Goal: Information Seeking & Learning: Understand process/instructions

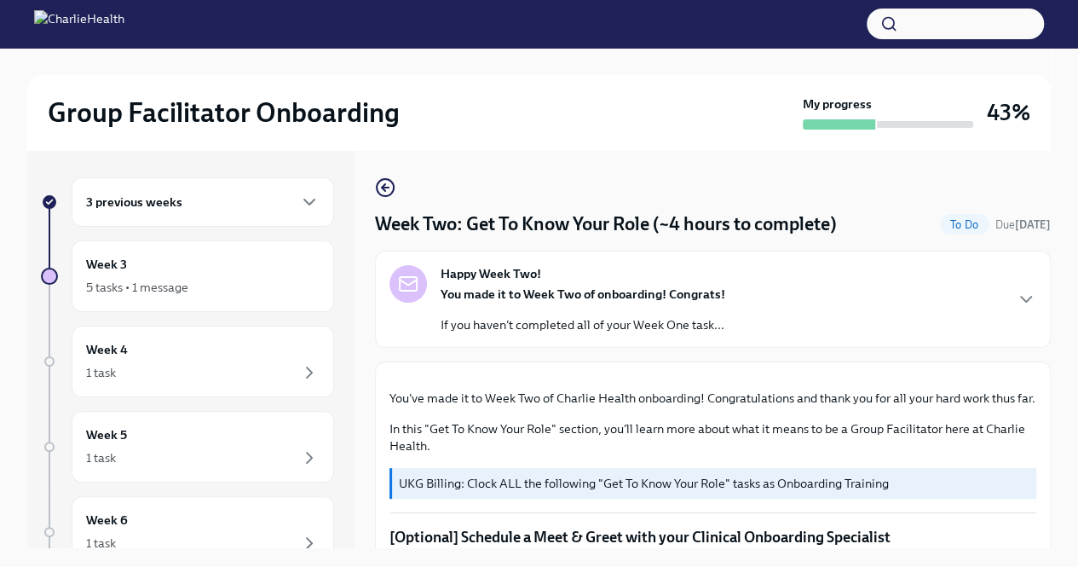
scroll to position [1341, 0]
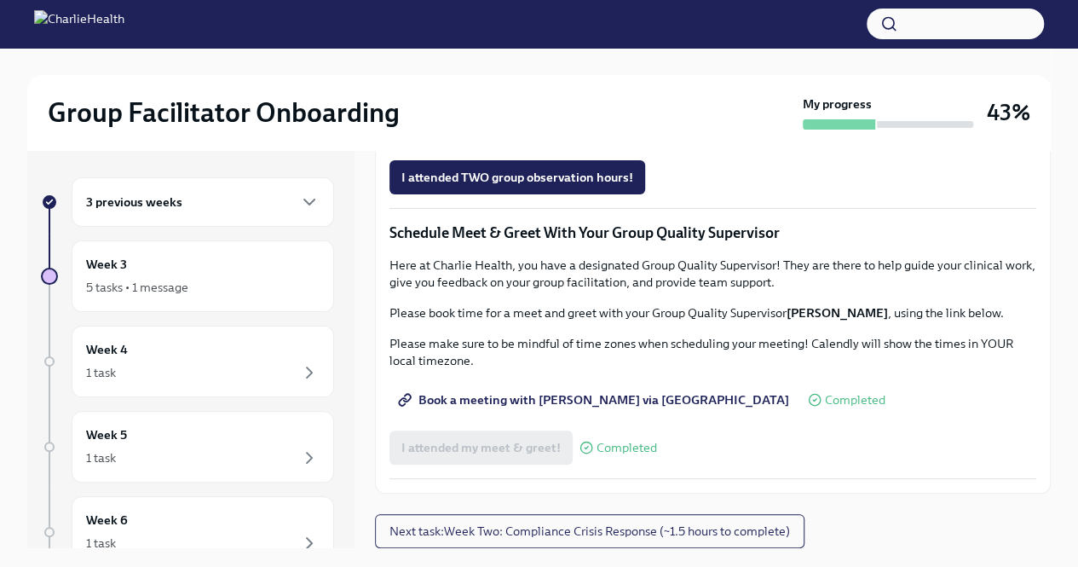
click at [205, 211] on div "3 previous weeks" at bounding box center [203, 202] width 234 height 20
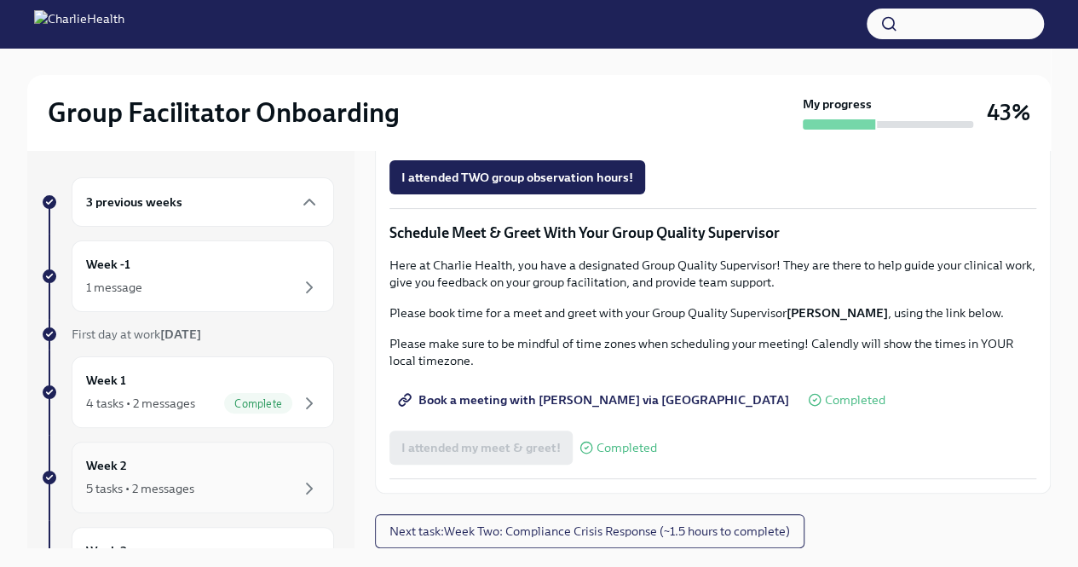
click at [123, 475] on div "Week 2 5 tasks • 2 messages" at bounding box center [203, 477] width 234 height 43
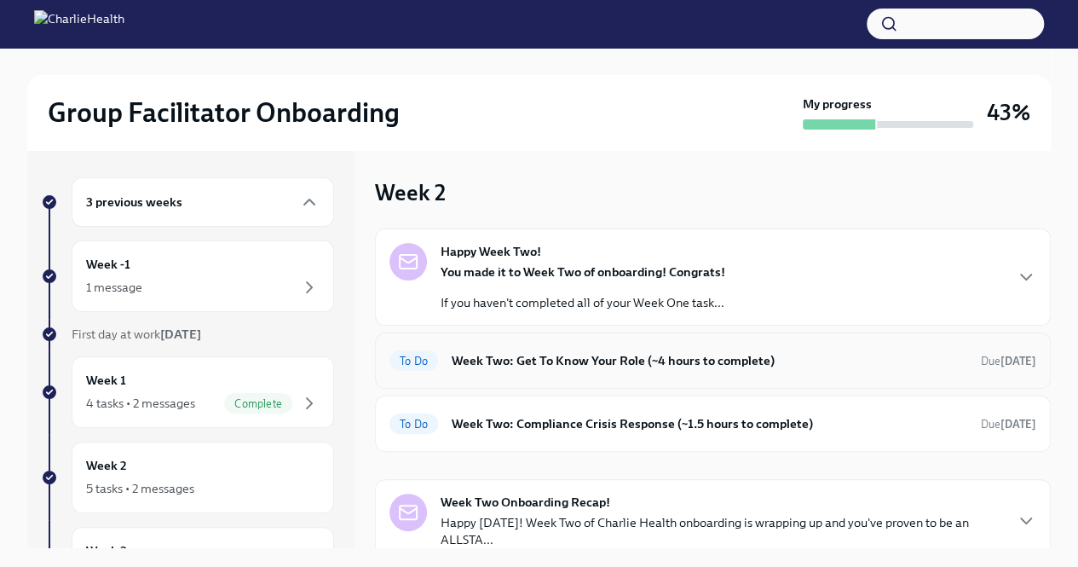
click at [615, 359] on h6 "Week Two: Get To Know Your Role (~4 hours to complete)" at bounding box center [710, 360] width 516 height 19
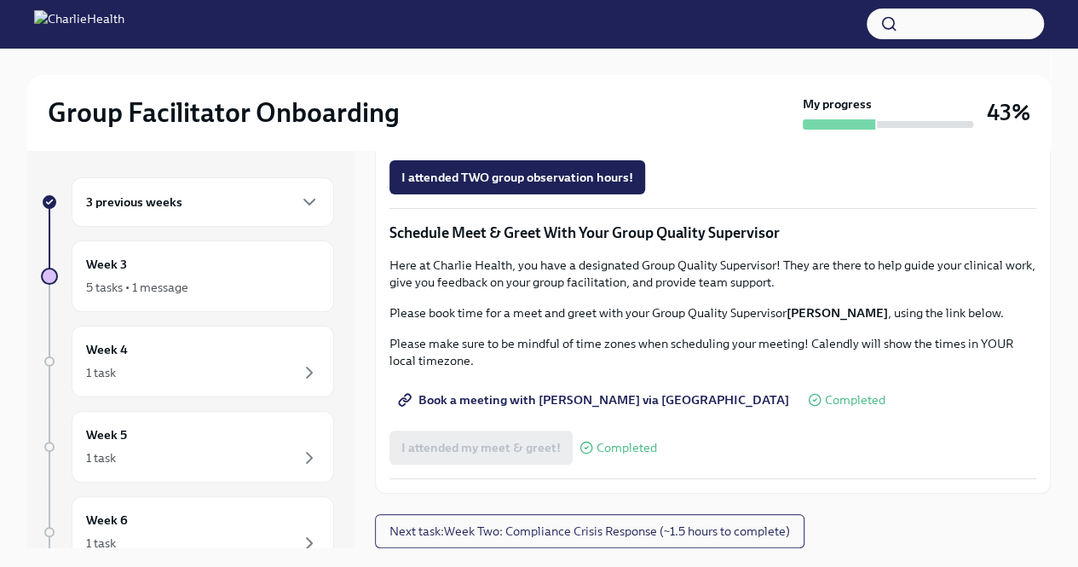
scroll to position [1606, 0]
click at [692, 527] on span "Next task : Week Two: Compliance Crisis Response (~1.5 hours to complete)" at bounding box center [590, 530] width 401 height 17
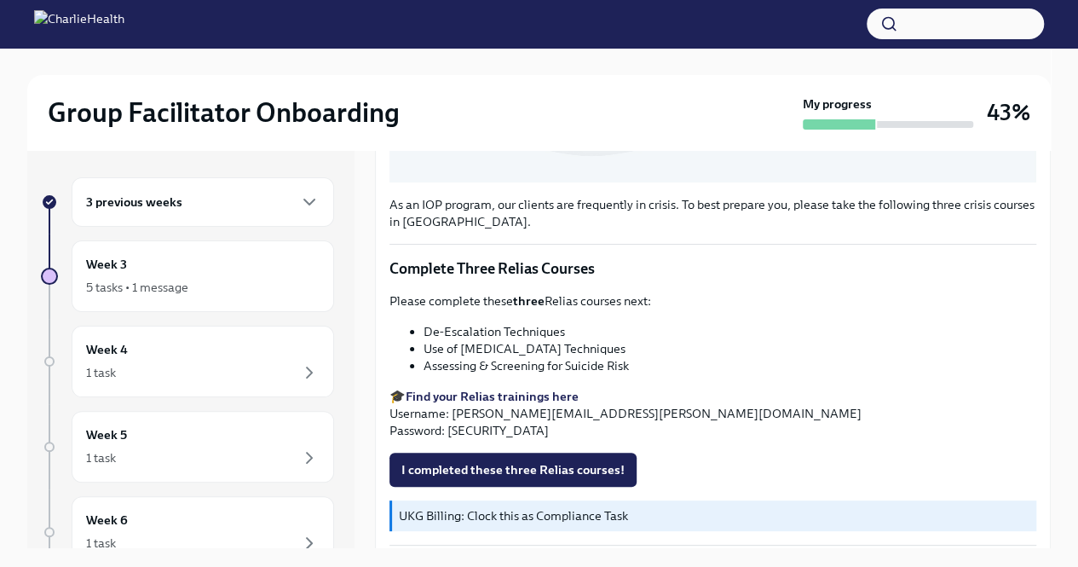
scroll to position [580, 0]
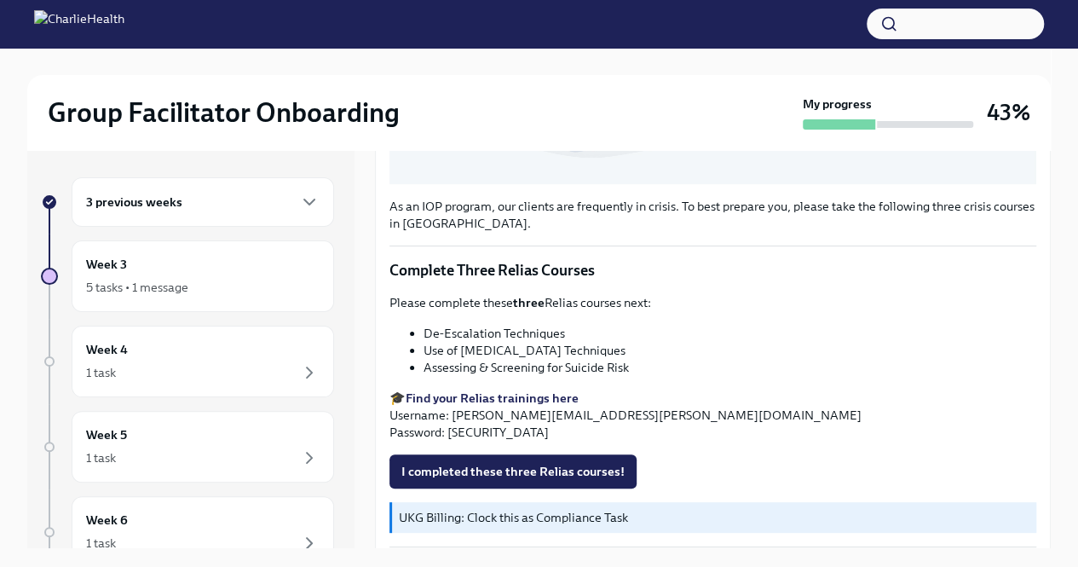
click at [518, 390] on strong "Find your Relias trainings here" at bounding box center [492, 397] width 173 height 15
